Goal: Transaction & Acquisition: Purchase product/service

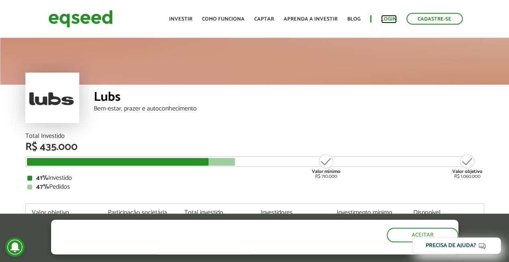
click at [299, 21] on link "Login" at bounding box center [389, 18] width 16 height 5
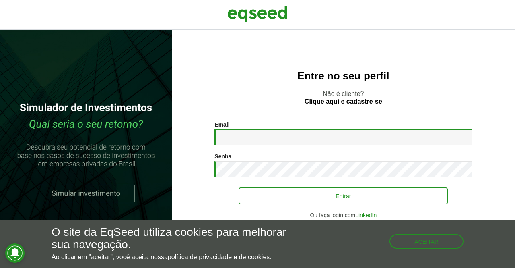
type input "**********"
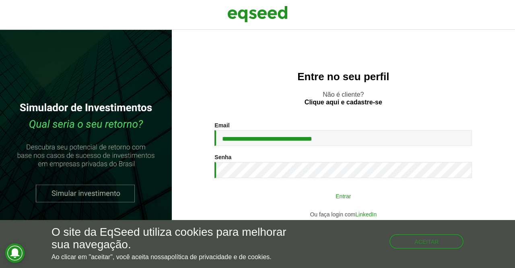
click at [296, 194] on button "Entrar" at bounding box center [343, 195] width 209 height 15
